Goal: Navigation & Orientation: Find specific page/section

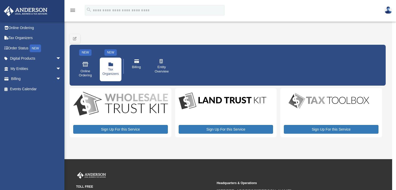
click at [105, 69] on span "Tax Organizers" at bounding box center [110, 71] width 16 height 9
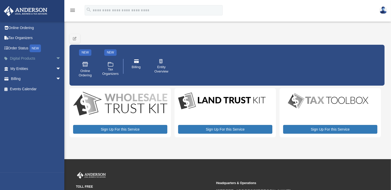
click at [16, 57] on link "Digital Products arrow_drop_down" at bounding box center [36, 59] width 65 height 10
click at [25, 68] on link "My Entities arrow_drop_down" at bounding box center [36, 69] width 65 height 10
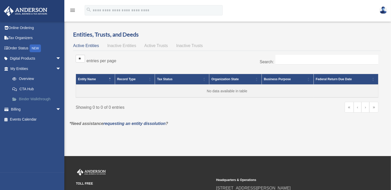
click at [38, 99] on link "Binder Walkthrough" at bounding box center [38, 99] width 62 height 10
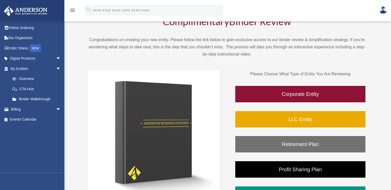
scroll to position [54, 0]
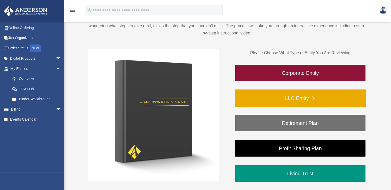
click at [301, 98] on link "LLC Entity" at bounding box center [300, 99] width 131 height 18
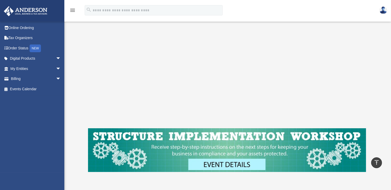
scroll to position [136, 0]
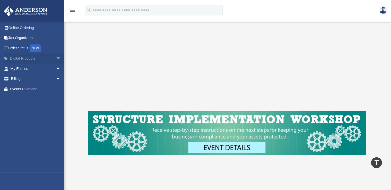
click at [16, 59] on link "Digital Products arrow_drop_down" at bounding box center [36, 59] width 65 height 10
click at [56, 58] on span "arrow_drop_down" at bounding box center [61, 59] width 10 height 11
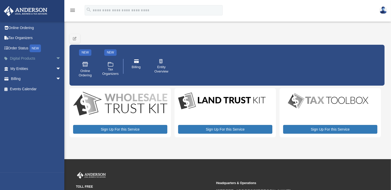
click at [56, 58] on span "arrow_drop_down" at bounding box center [61, 59] width 10 height 11
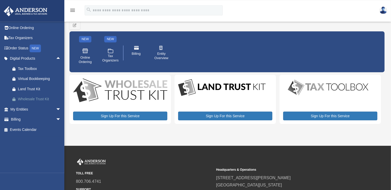
scroll to position [27, 0]
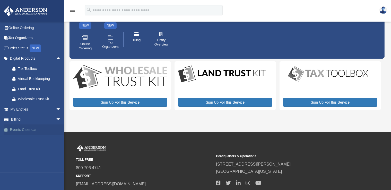
click at [26, 130] on link "Events Calendar" at bounding box center [36, 130] width 65 height 10
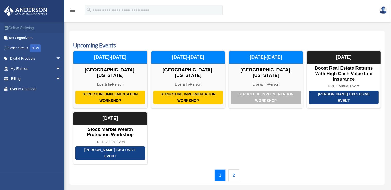
click at [22, 29] on link "Online Ordering" at bounding box center [36, 28] width 65 height 10
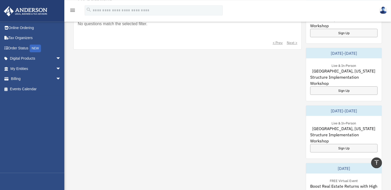
scroll to position [272, 0]
